Goal: Transaction & Acquisition: Book appointment/travel/reservation

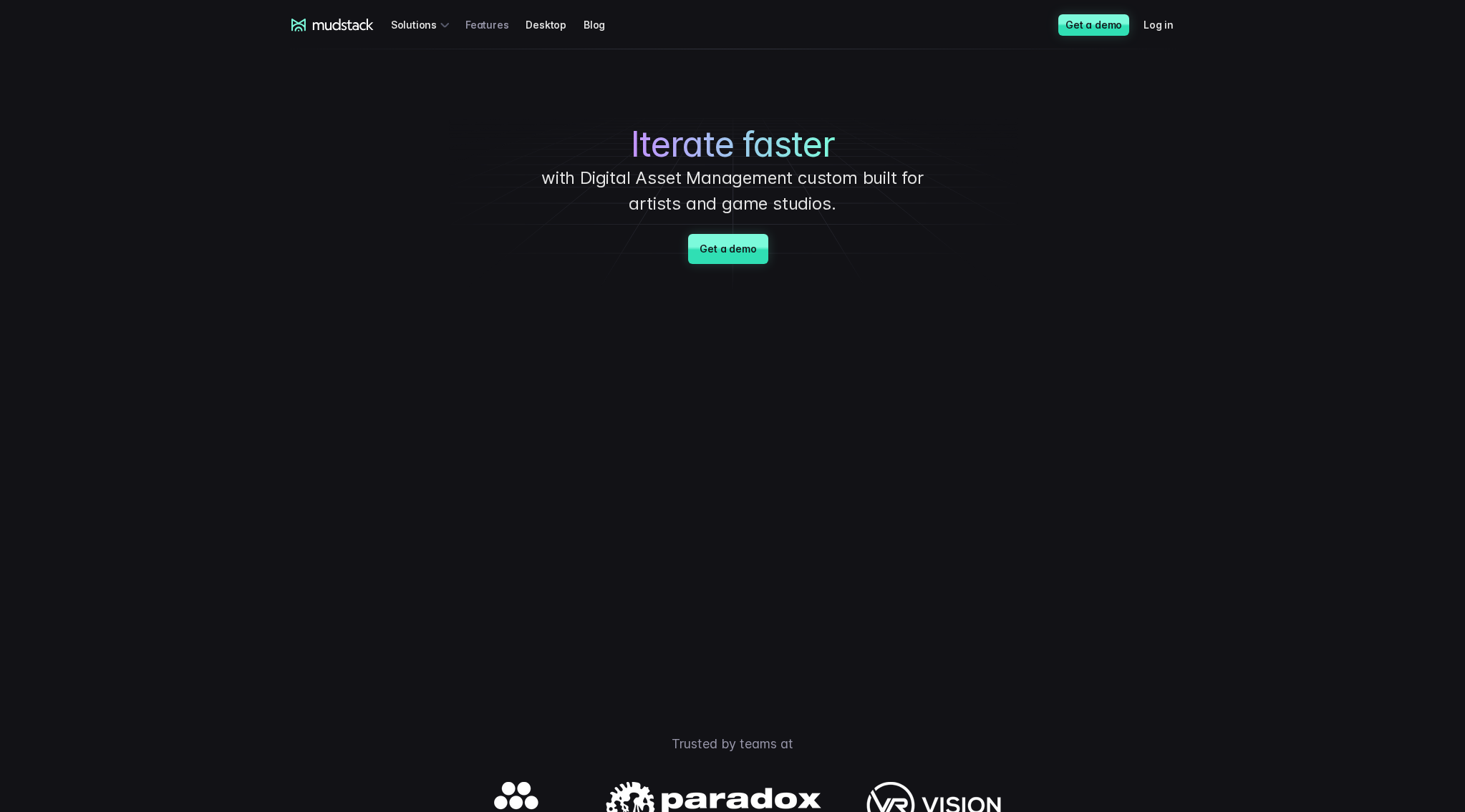
click at [494, 21] on link "Features" at bounding box center [496, 24] width 60 height 26
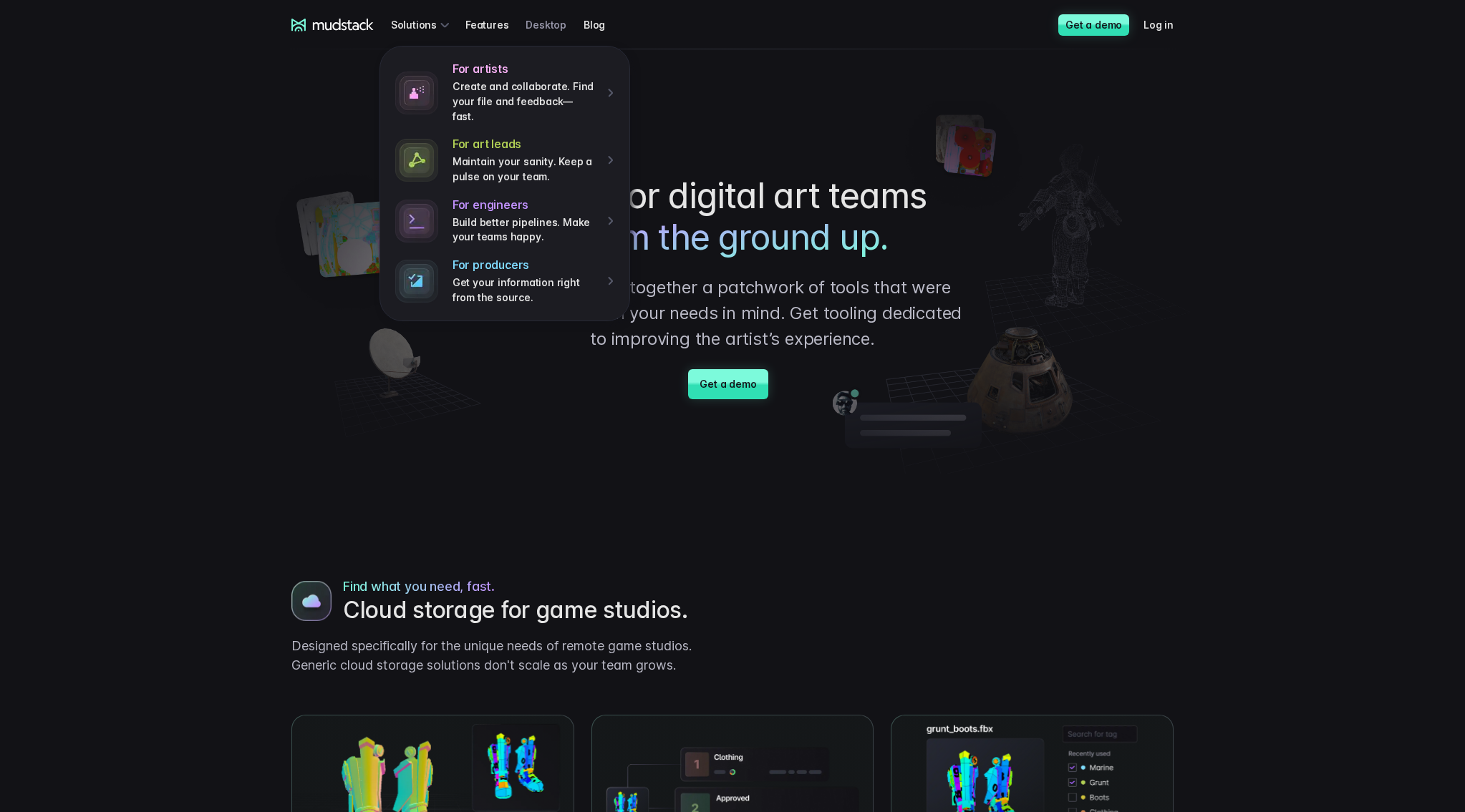
click at [550, 24] on link "Desktop" at bounding box center [554, 24] width 58 height 26
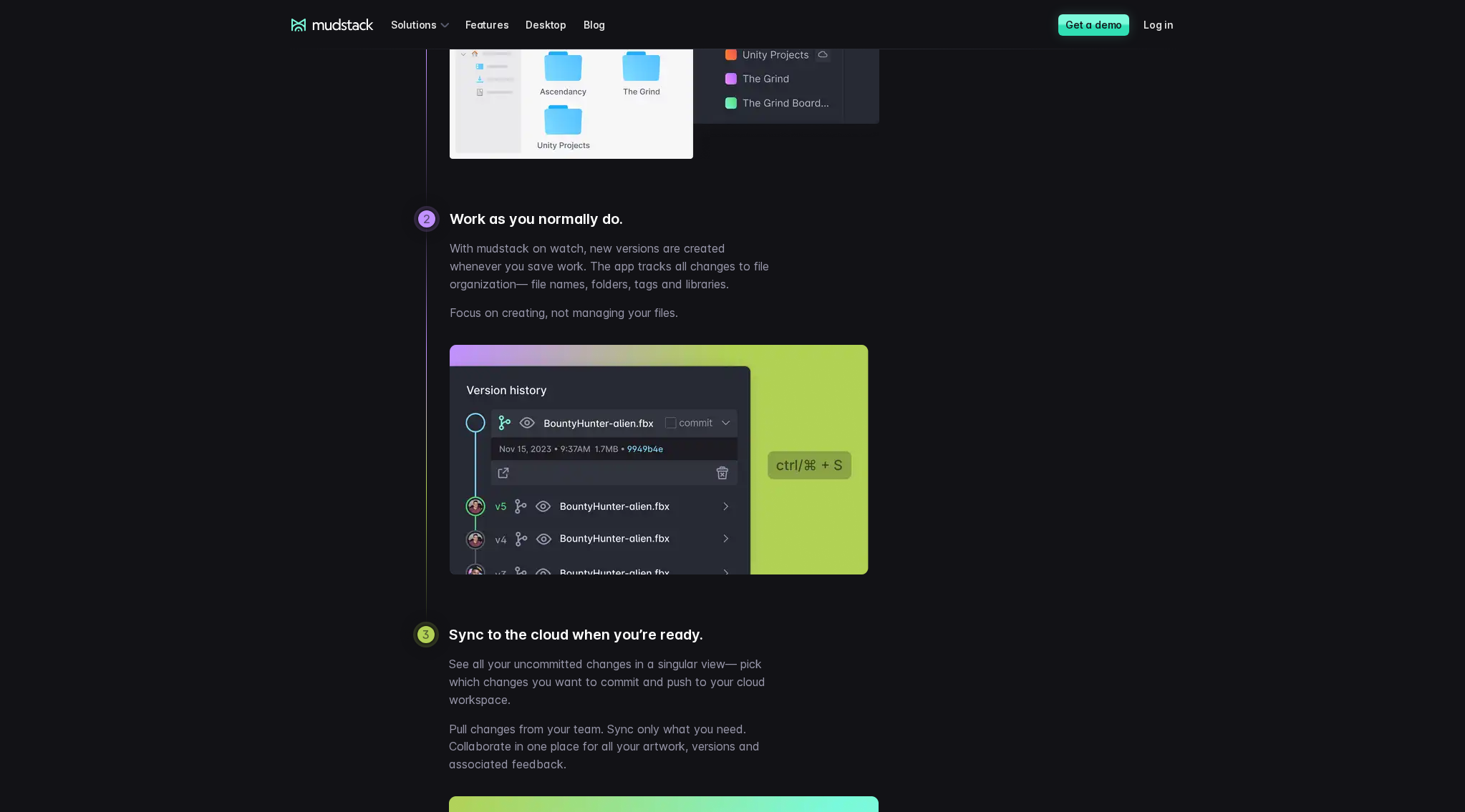
scroll to position [1431, 0]
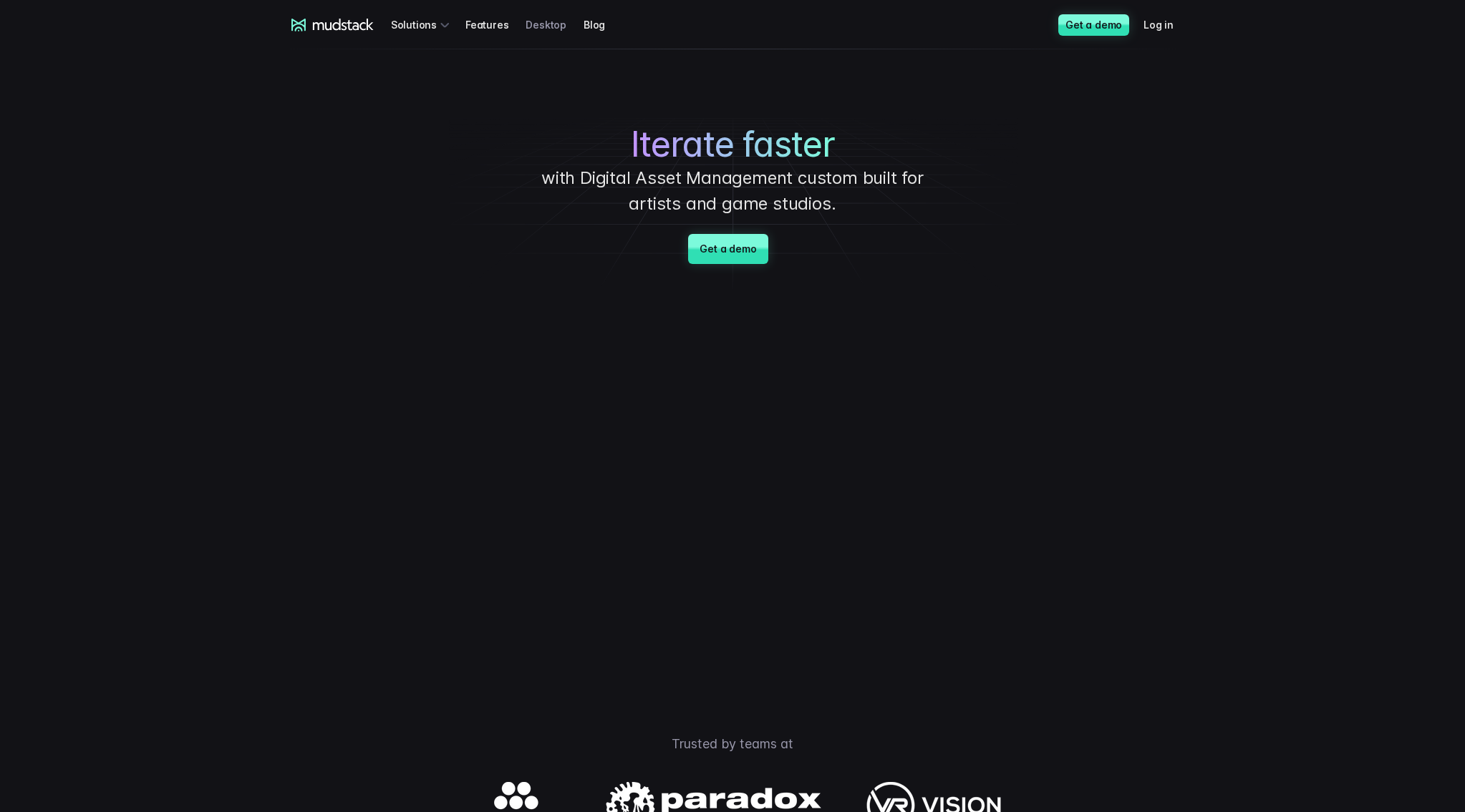
click at [537, 20] on link "Desktop" at bounding box center [554, 24] width 58 height 26
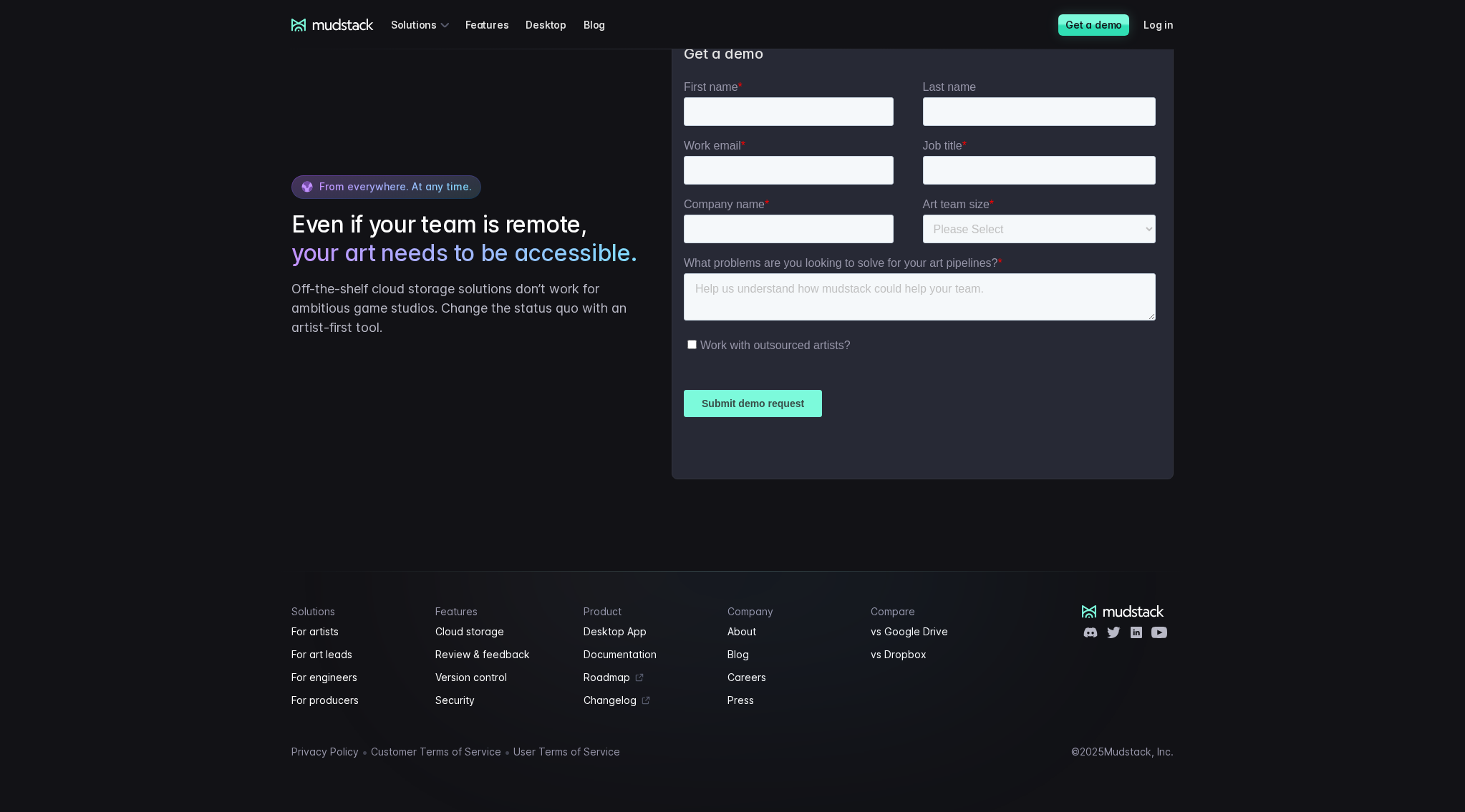
scroll to position [2833, 0]
click at [892, 633] on link "vs Google Drive" at bounding box center [933, 632] width 127 height 17
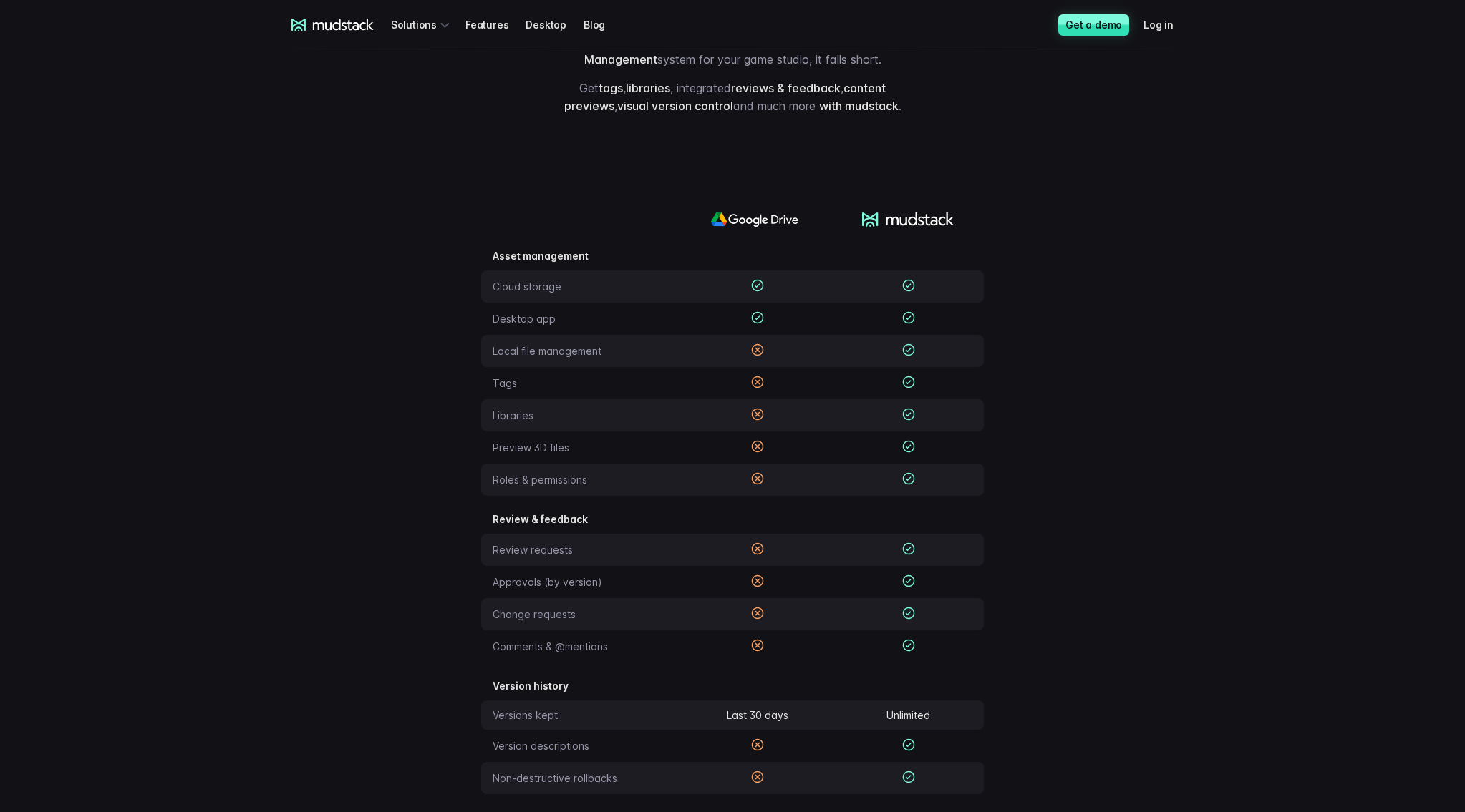
scroll to position [109, 0]
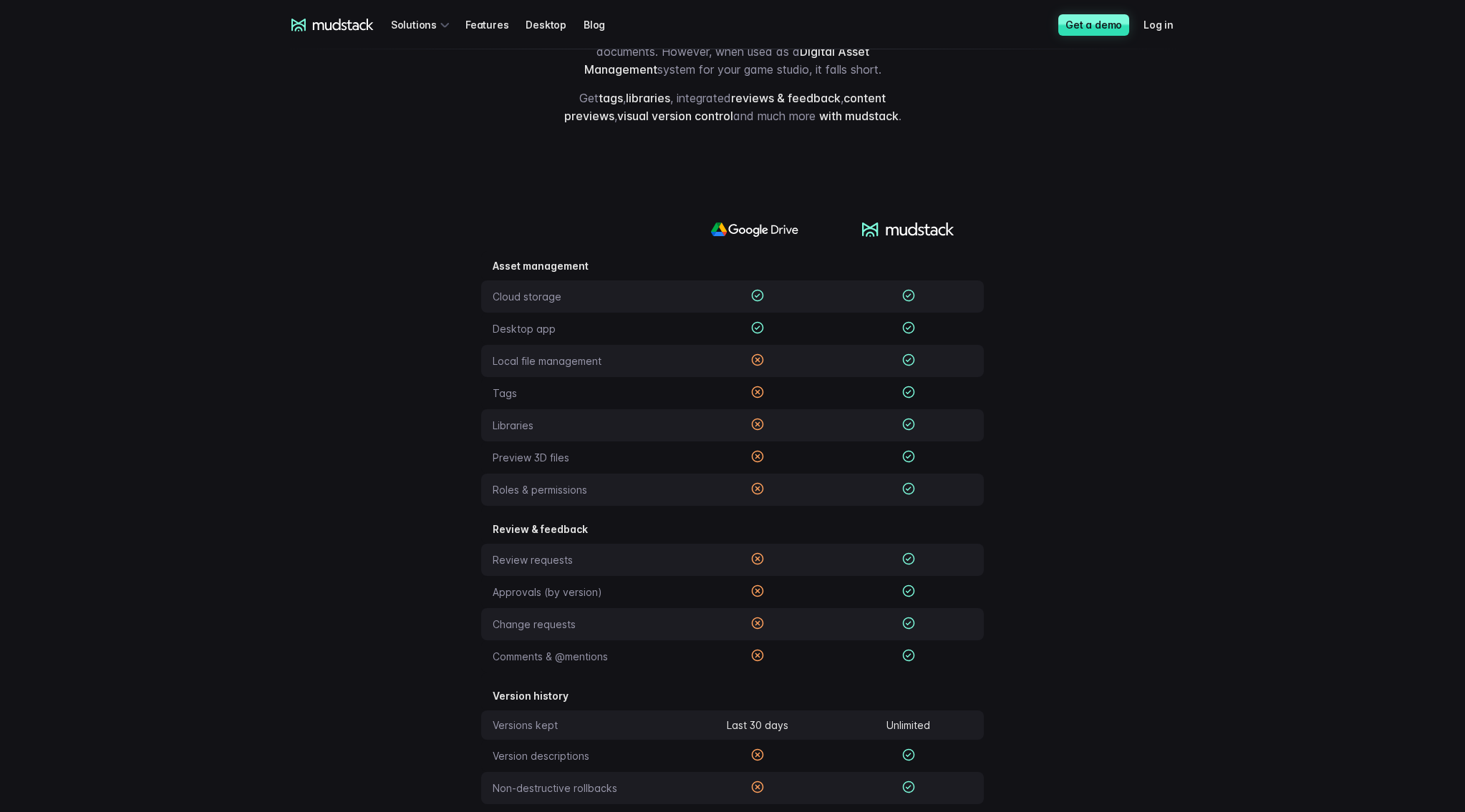
drag, startPoint x: 330, startPoint y: 3, endPoint x: 327, endPoint y: 10, distance: 7.6
click at [330, 5] on div "mudstack logo Solutions Features Desktop Blog Get a demo Log in" at bounding box center [732, 24] width 916 height 49
click at [317, 23] on icon at bounding box center [343, 24] width 61 height 11
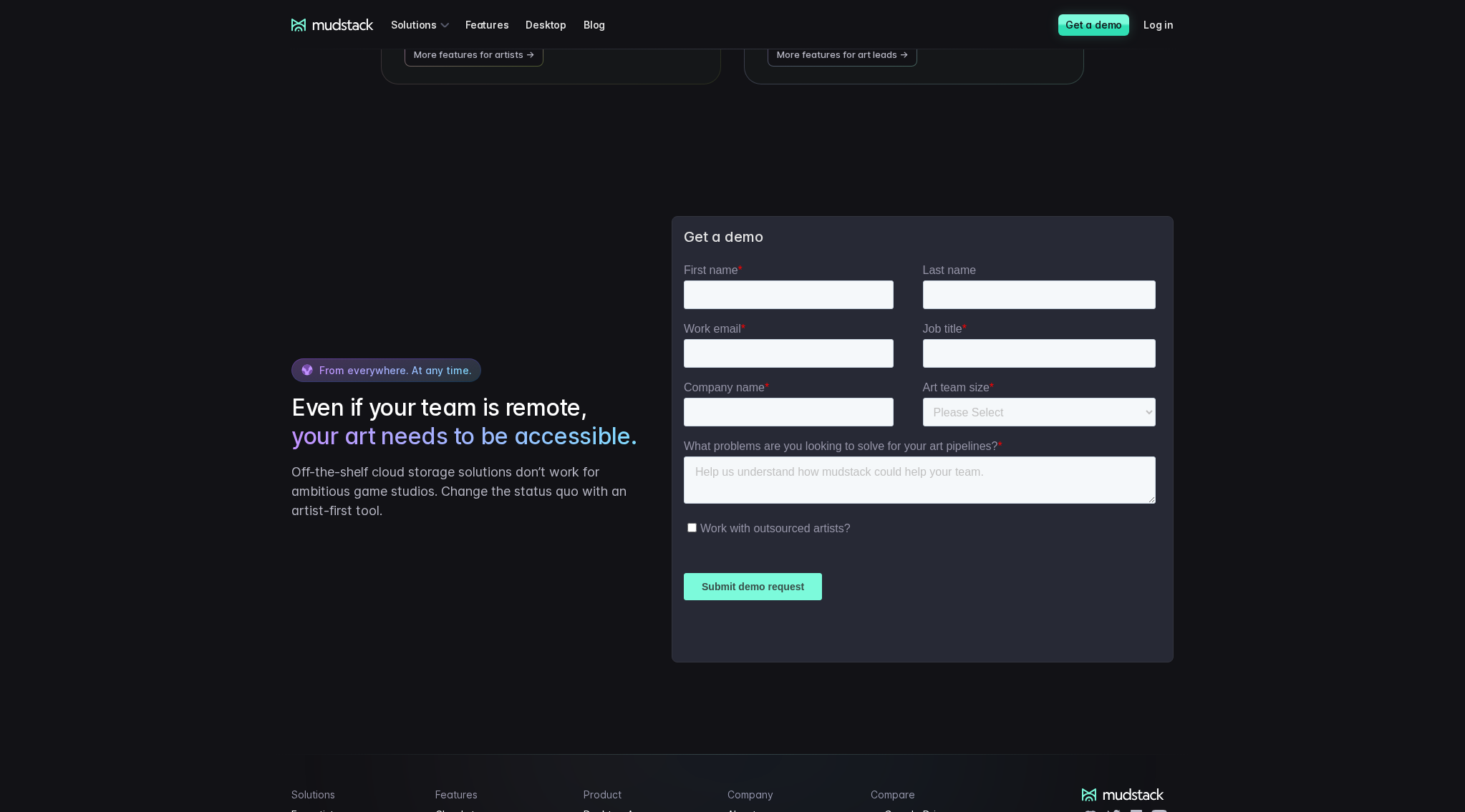
scroll to position [3148, 0]
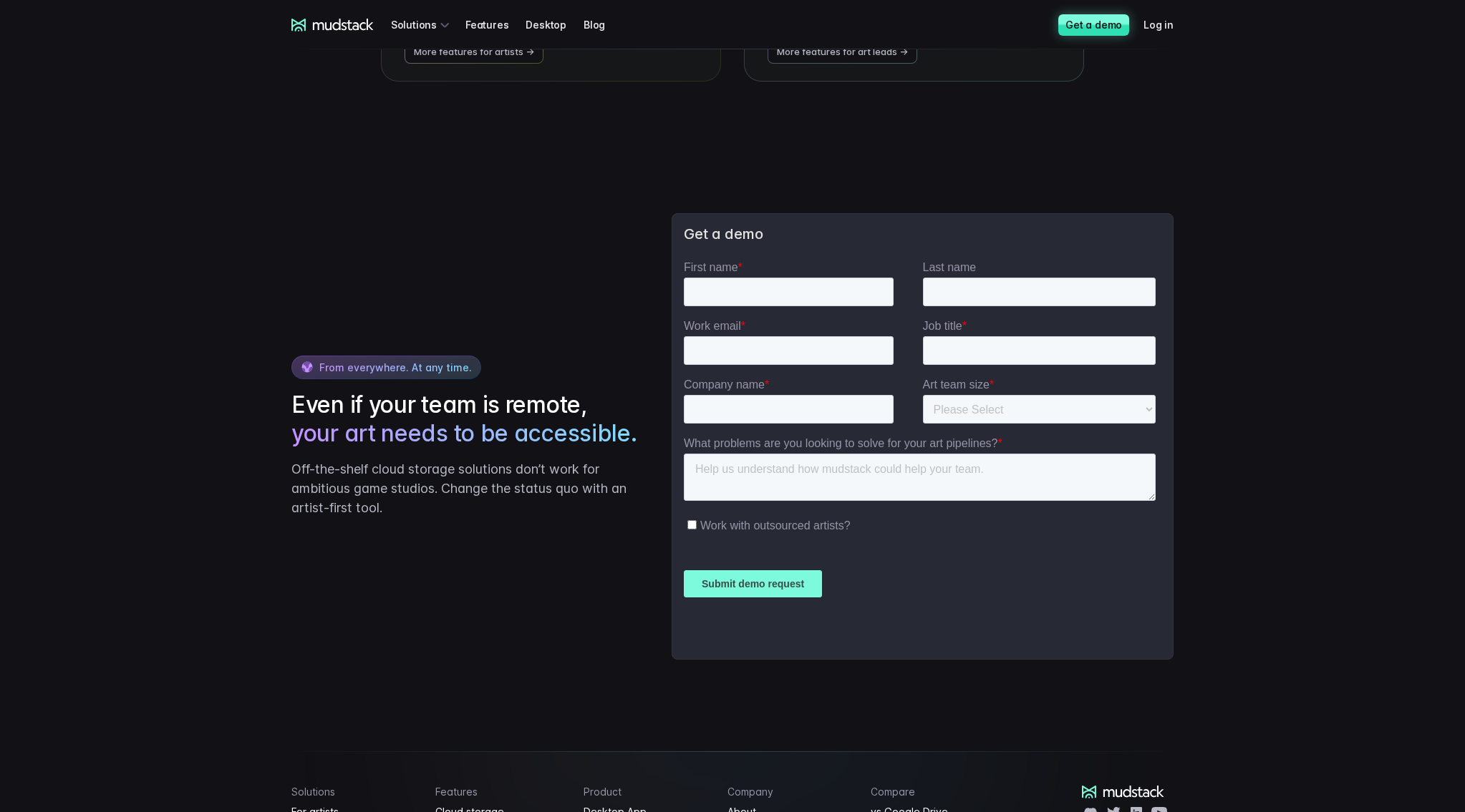
click at [1085, 24] on link "Get a demo" at bounding box center [1093, 25] width 71 height 21
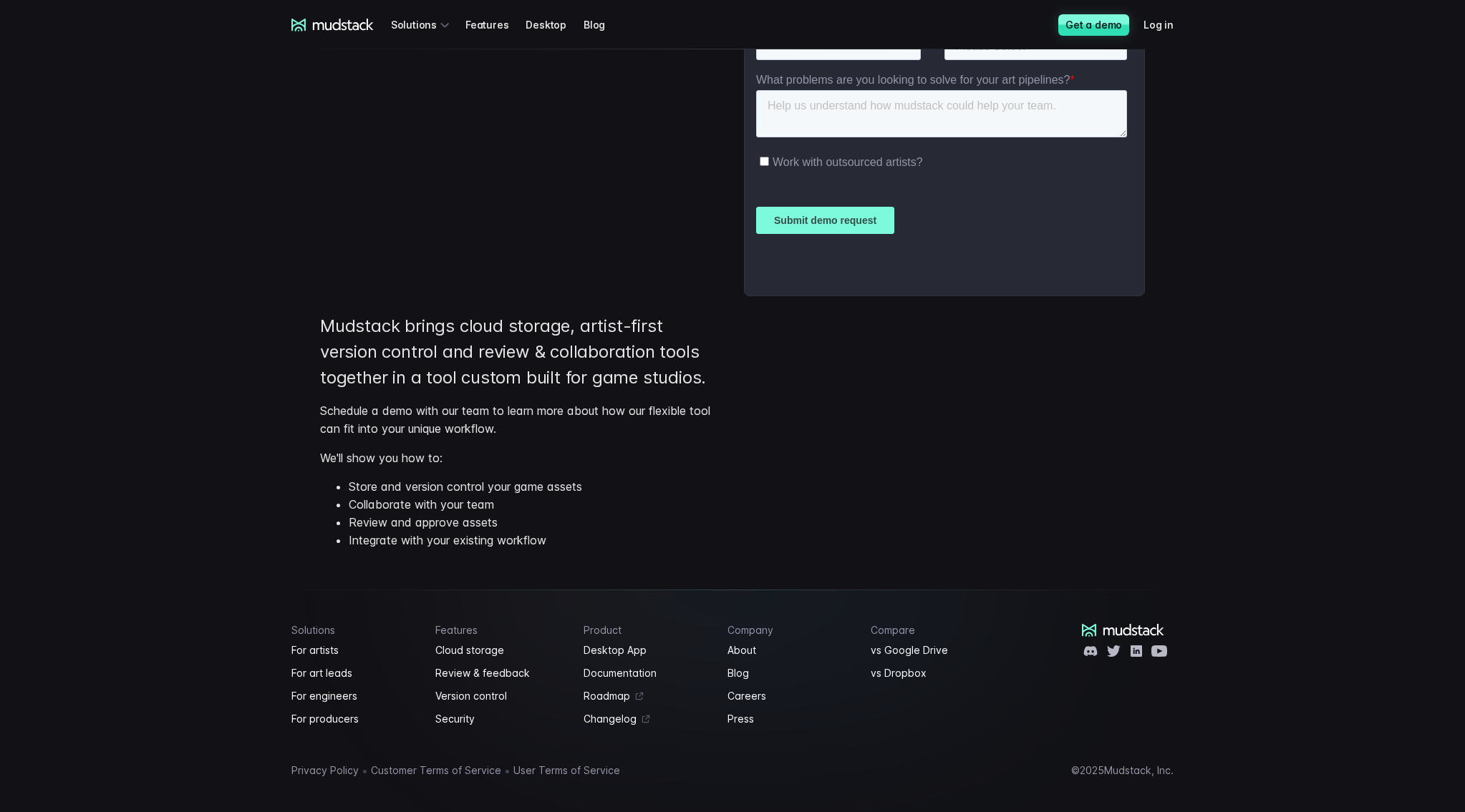
scroll to position [246, 0]
